Goal: Task Accomplishment & Management: Manage account settings

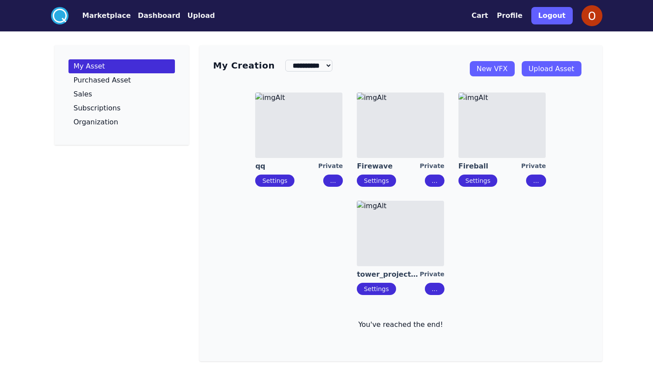
click at [599, 14] on img at bounding box center [591, 15] width 21 height 21
click at [594, 19] on img at bounding box center [591, 15] width 21 height 21
click at [112, 105] on p "Subscriptions" at bounding box center [97, 108] width 47 height 7
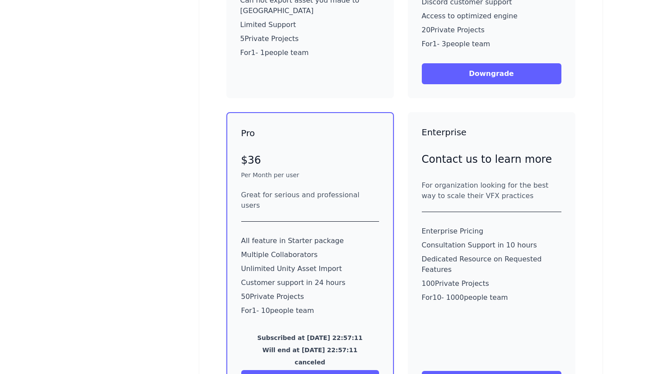
scroll to position [240, 0]
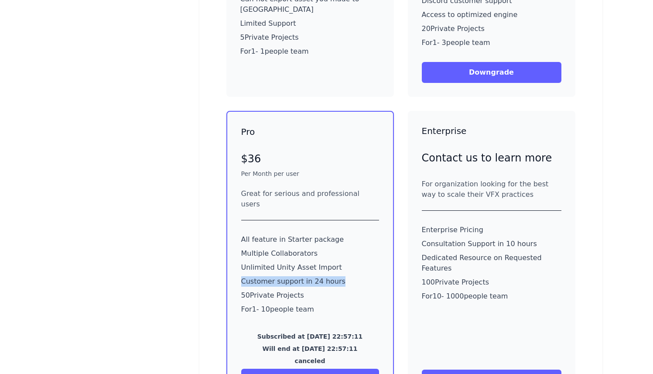
drag, startPoint x: 242, startPoint y: 255, endPoint x: 338, endPoint y: 260, distance: 95.6
click at [272, 48] on div "VFX Engine Integration VFX Editor Access VFX Marketplace Access Can not export …" at bounding box center [309, 5] width 139 height 112
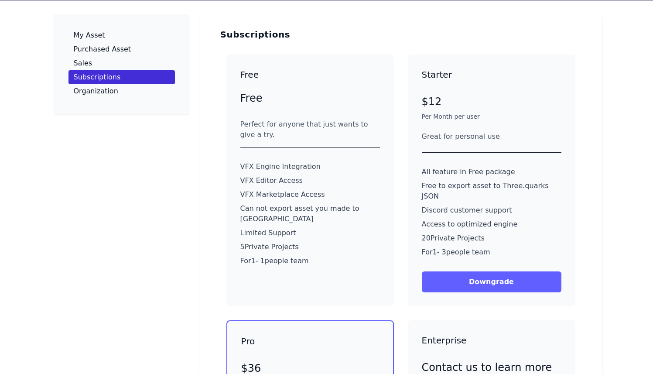
scroll to position [0, 0]
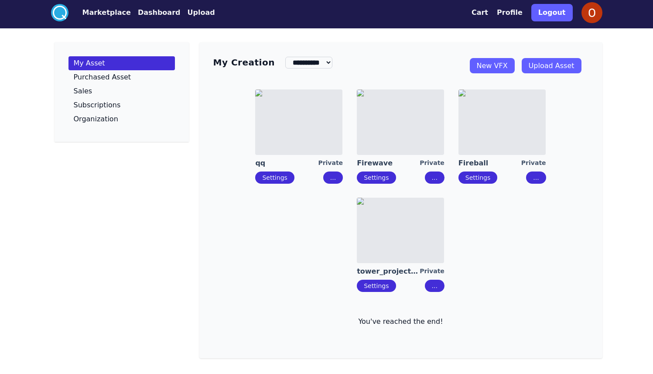
scroll to position [25, 0]
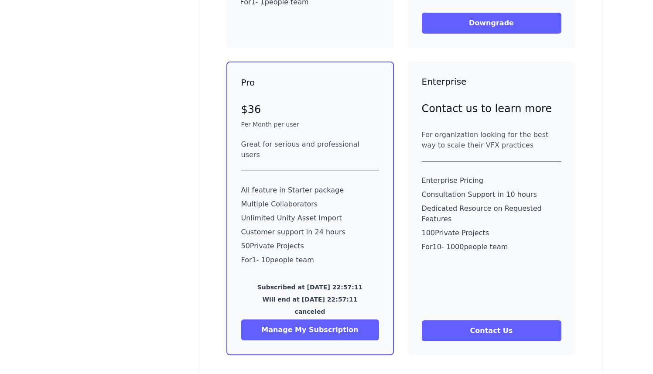
scroll to position [293, 0]
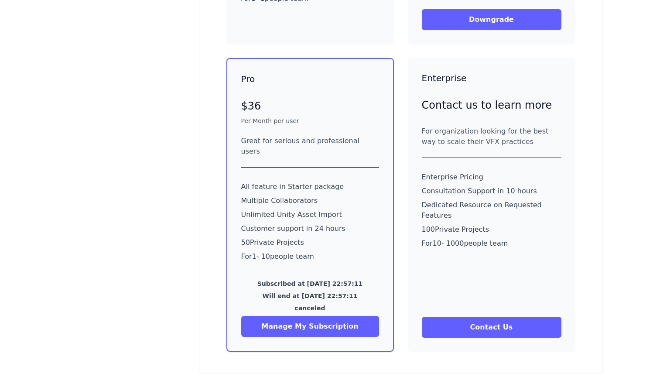
click at [334, 316] on button "Manage My Subscription" at bounding box center [310, 326] width 138 height 21
